Goal: Task Accomplishment & Management: Manage account settings

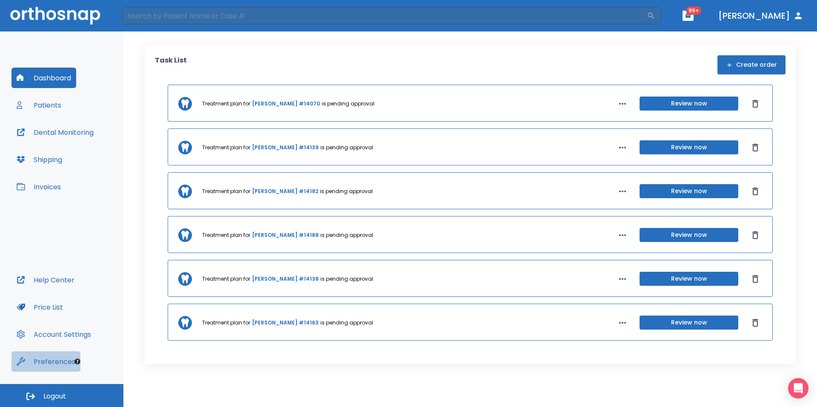
click at [65, 364] on button "Preferences" at bounding box center [45, 362] width 69 height 20
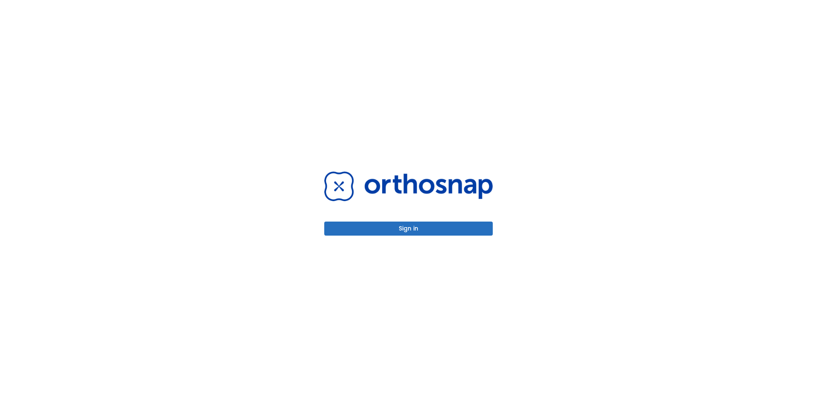
click at [430, 226] on button "Sign in" at bounding box center [408, 229] width 169 height 14
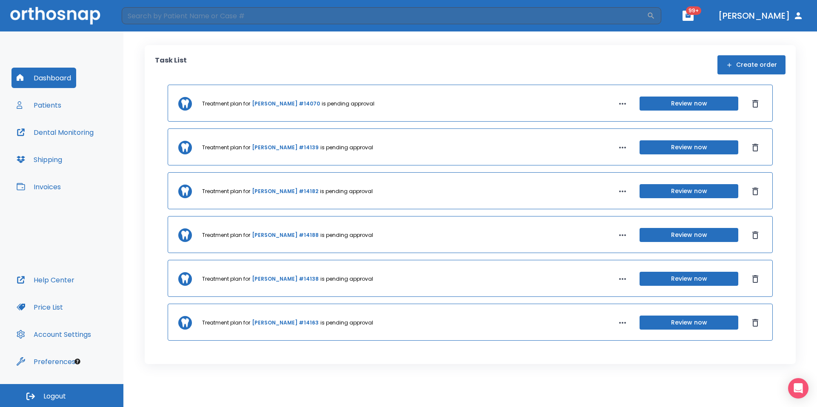
click at [53, 365] on button "Preferences" at bounding box center [45, 362] width 69 height 20
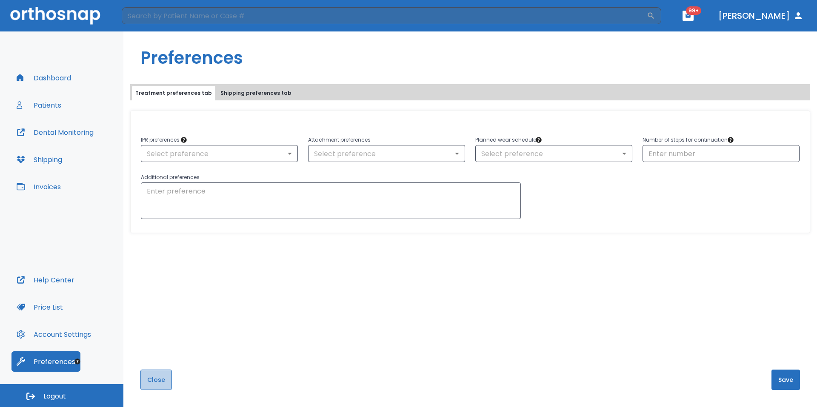
click at [155, 375] on button "Close" at bounding box center [155, 380] width 31 height 20
